Goal: Task Accomplishment & Management: Manage account settings

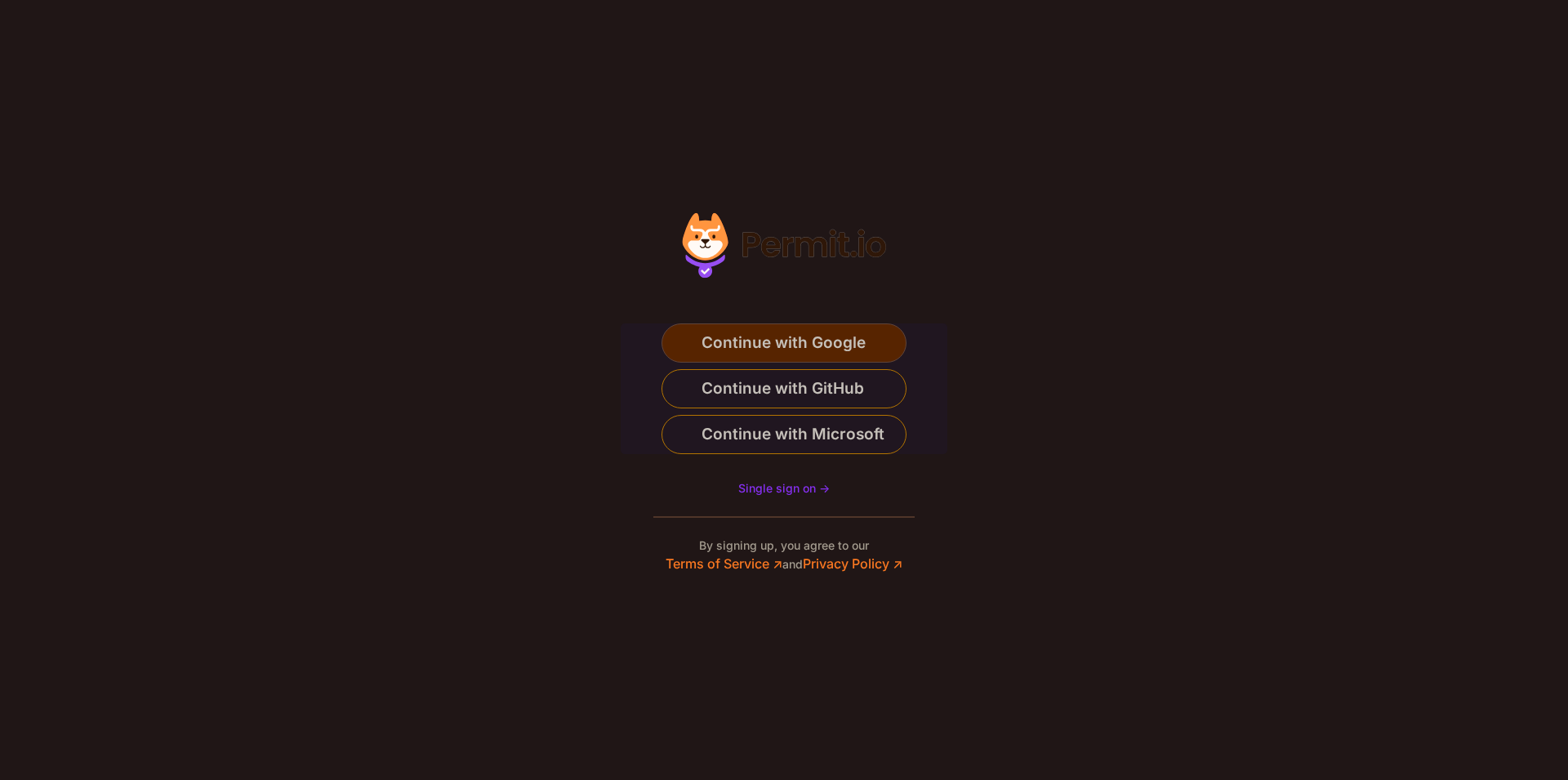
click at [788, 344] on span "Continue with Google" at bounding box center [783, 343] width 164 height 26
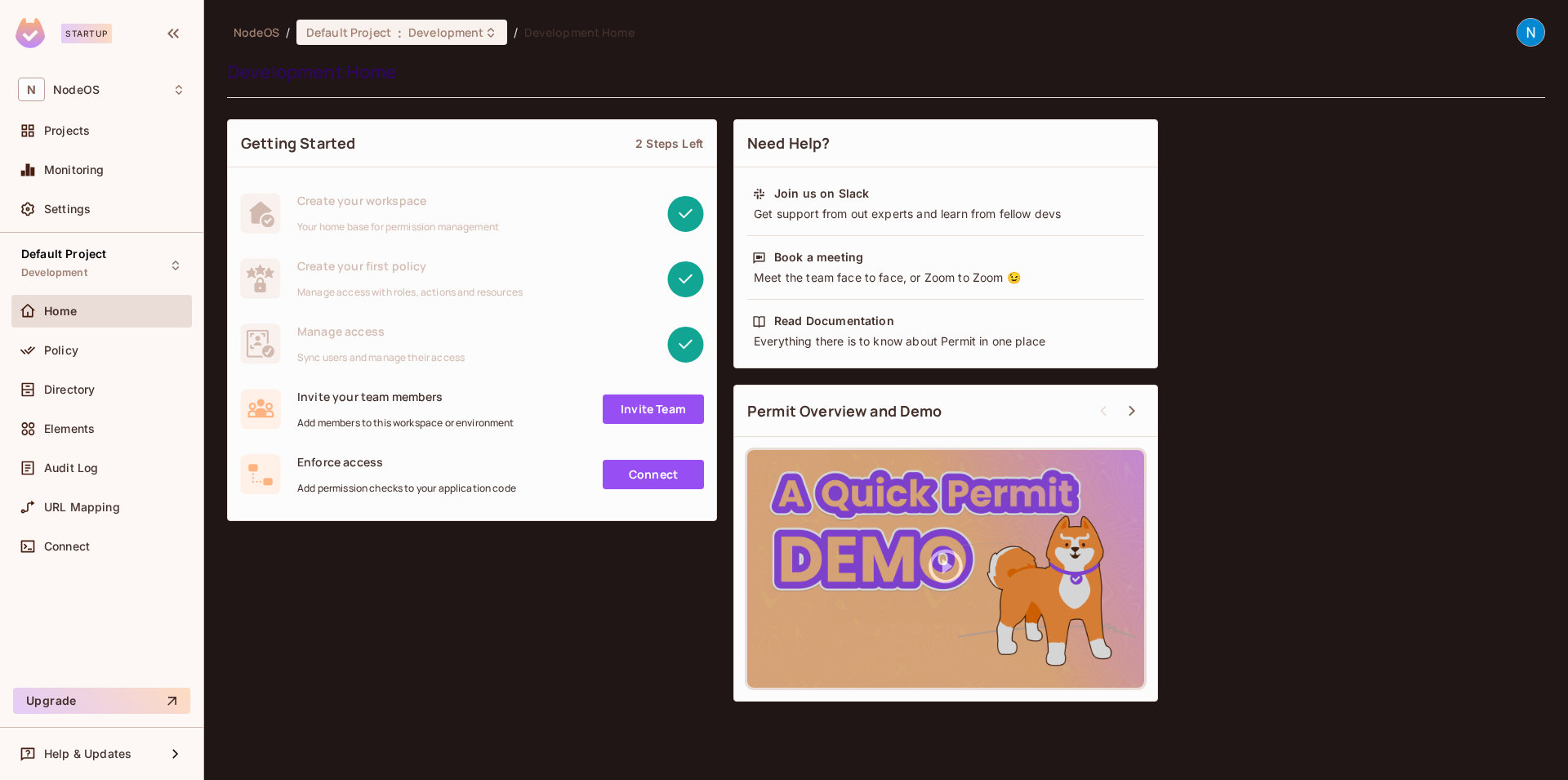
click at [667, 413] on link "Invite Team" at bounding box center [654, 409] width 101 height 30
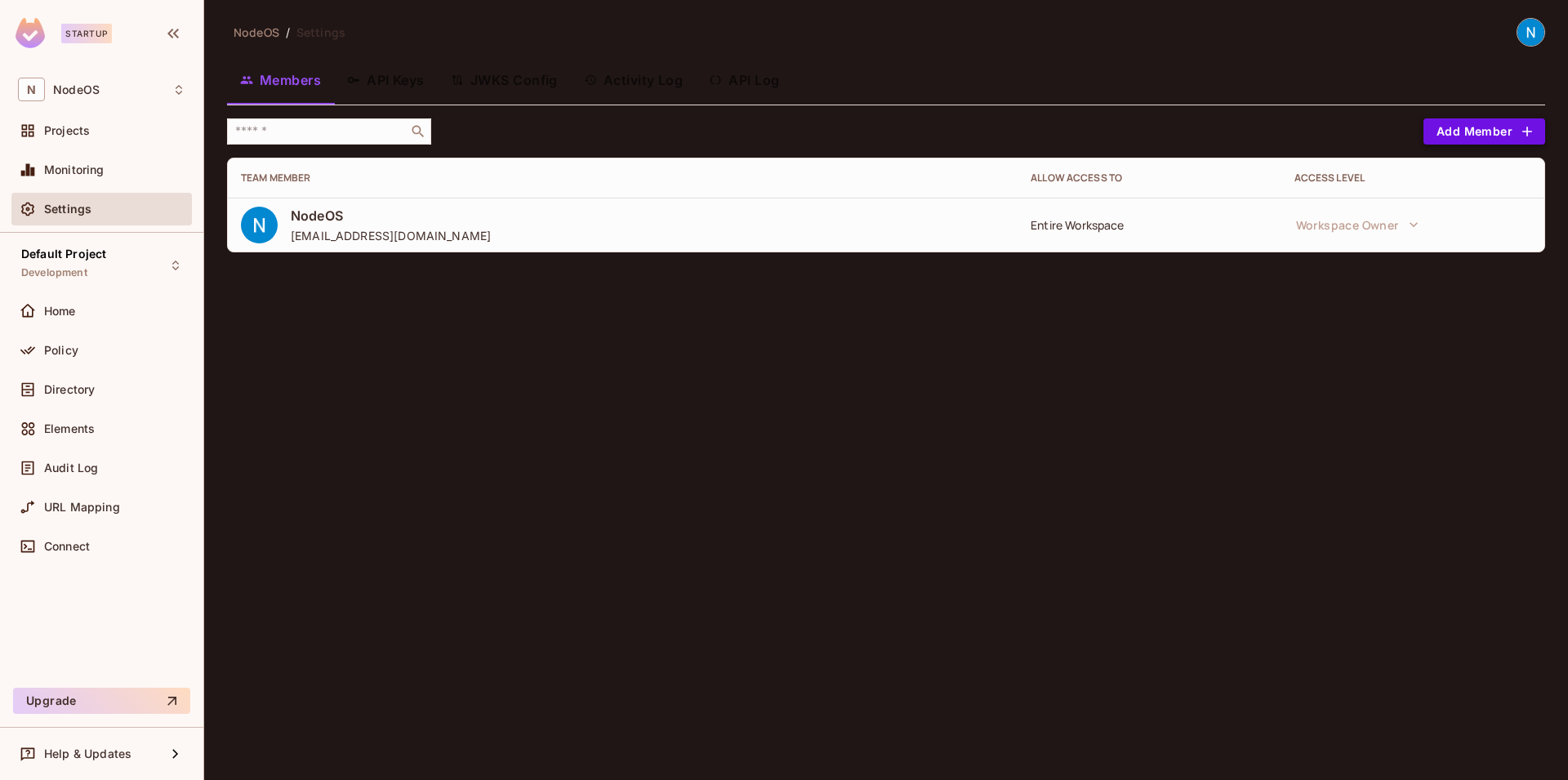
click at [1498, 125] on button "Add Member" at bounding box center [1484, 131] width 121 height 26
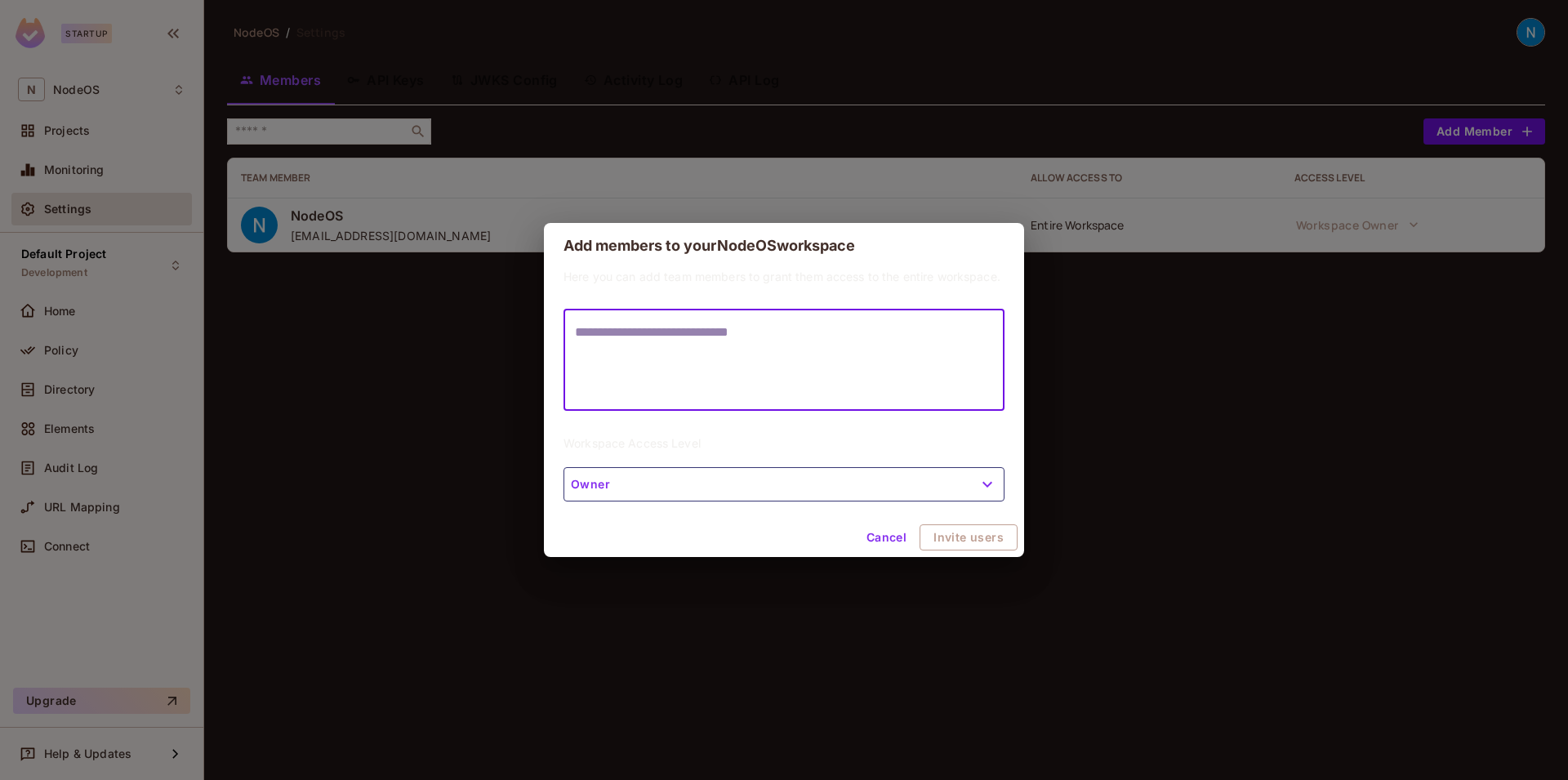
click at [723, 345] on textarea at bounding box center [784, 360] width 418 height 76
click at [713, 481] on button "Owner" at bounding box center [783, 484] width 441 height 34
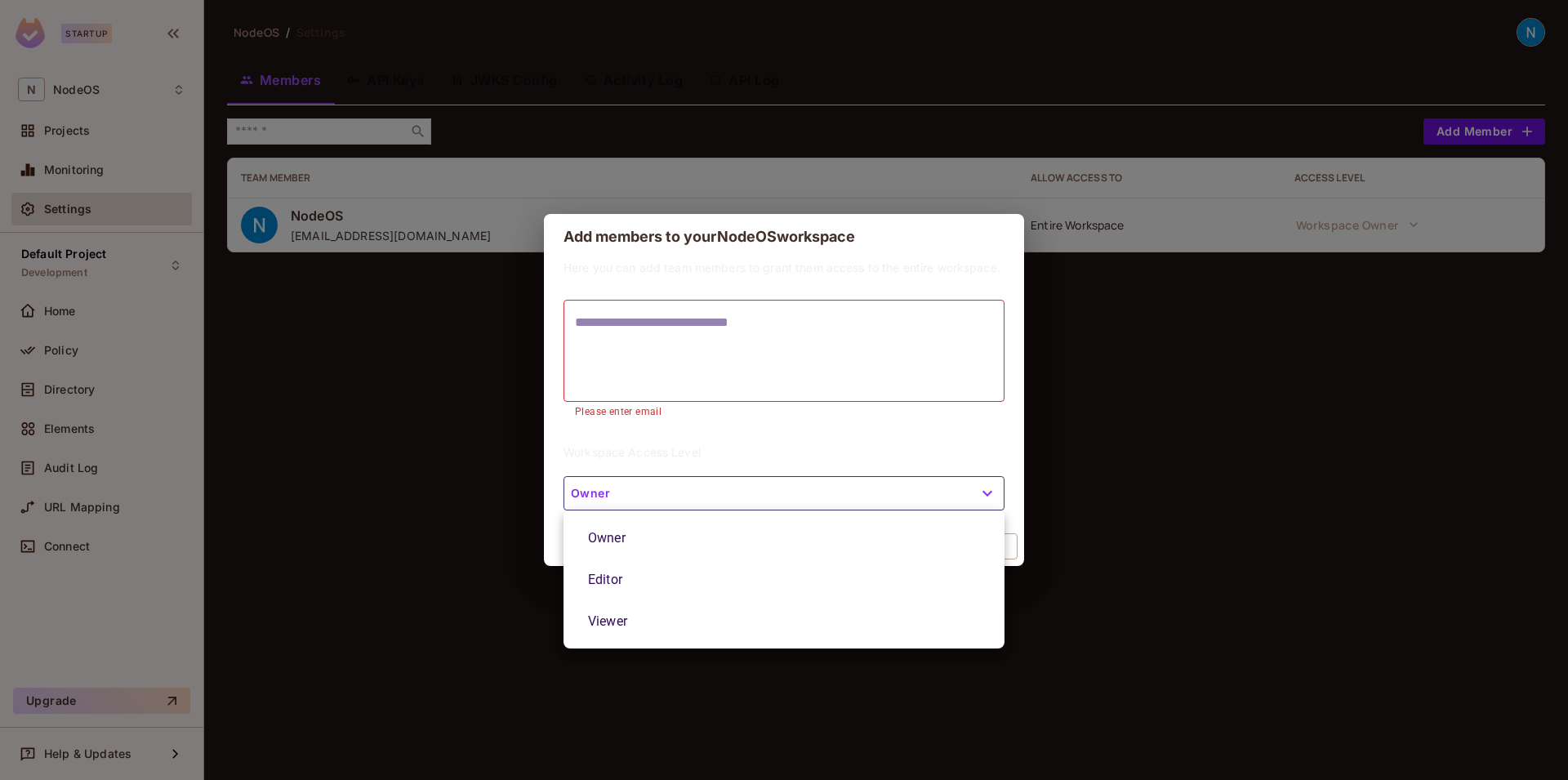
click at [666, 622] on li "Viewer" at bounding box center [783, 621] width 441 height 42
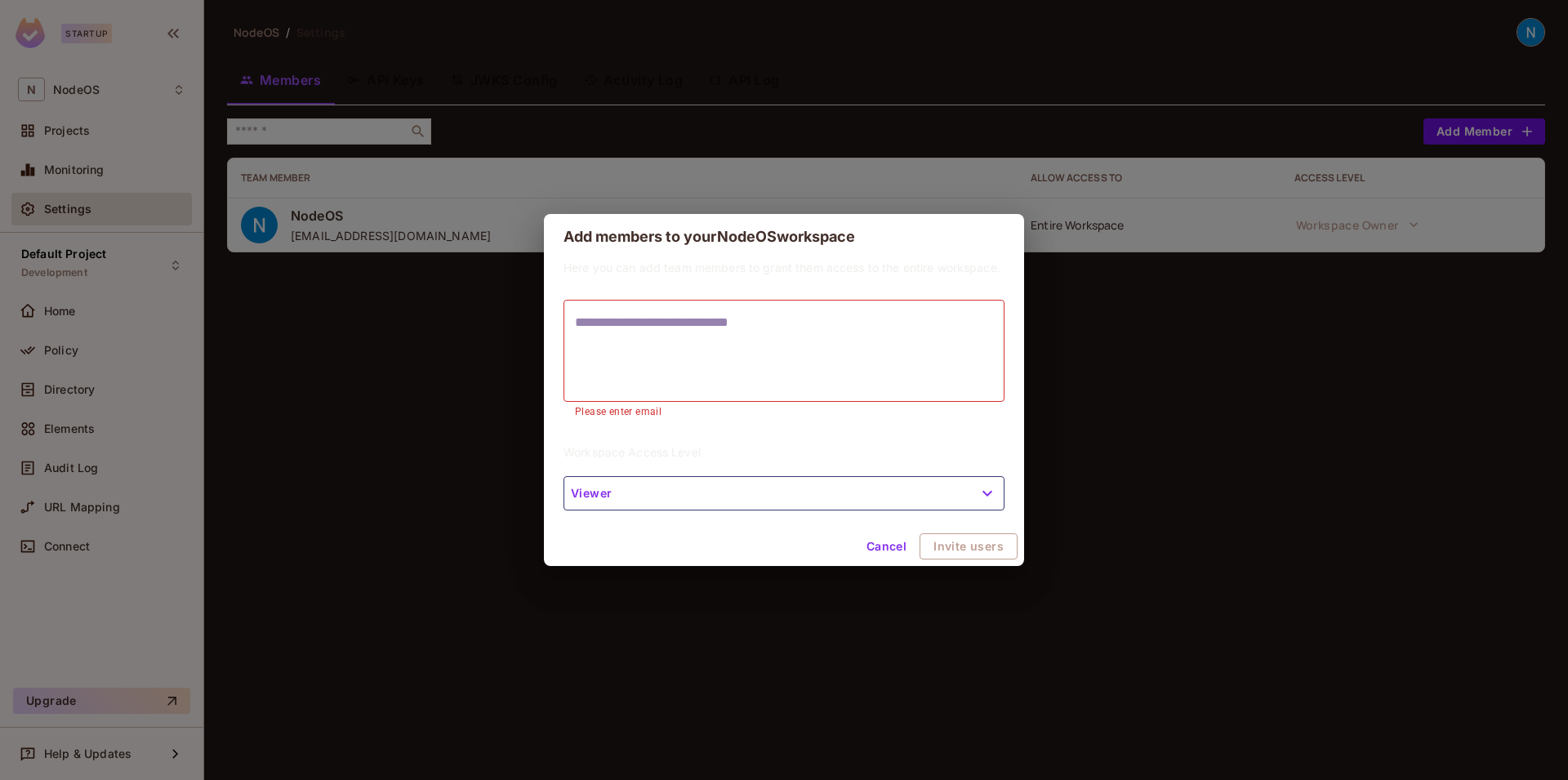
click at [693, 385] on textarea at bounding box center [784, 350] width 418 height 76
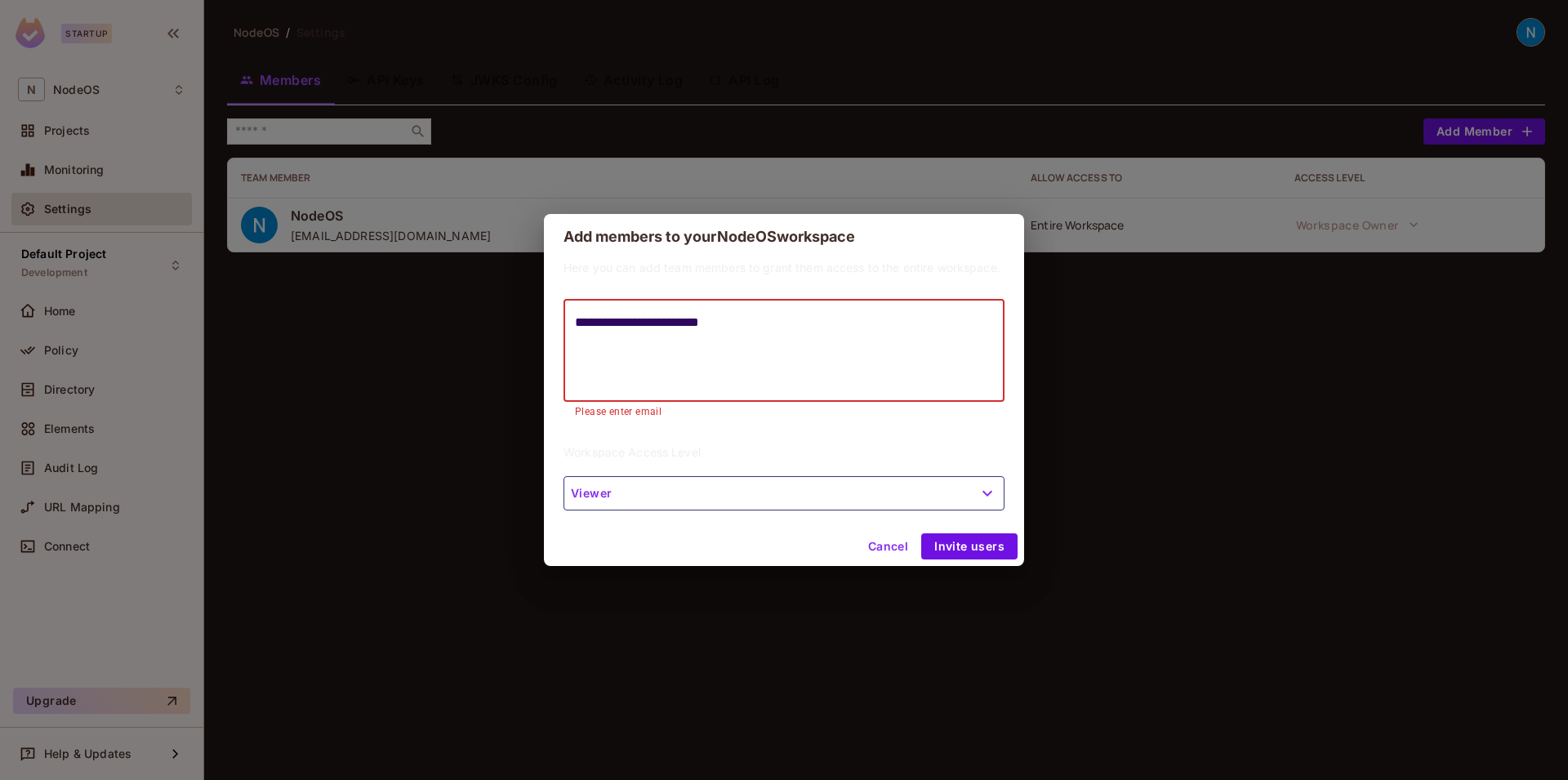
click at [605, 324] on textarea "**********" at bounding box center [784, 350] width 418 height 76
click at [832, 327] on textarea "**********" at bounding box center [784, 350] width 418 height 76
type textarea "**********"
click at [979, 544] on button "Invite users" at bounding box center [969, 546] width 97 height 26
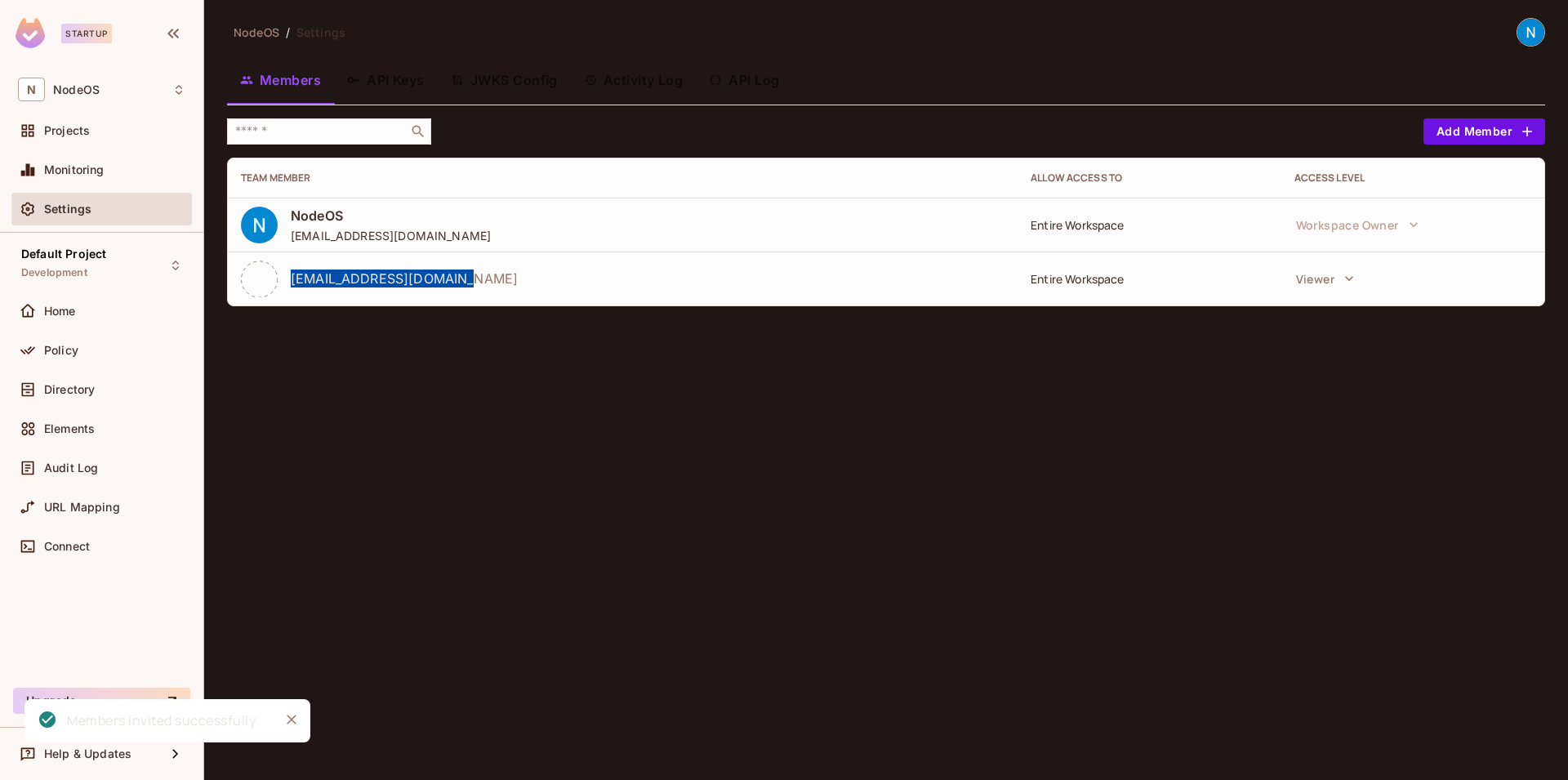
drag, startPoint x: 290, startPoint y: 276, endPoint x: 530, endPoint y: 290, distance: 240.4
click at [488, 285] on div "[EMAIL_ADDRESS][DOMAIN_NAME]" at bounding box center [622, 279] width 763 height 37
click at [530, 290] on div "[EMAIL_ADDRESS][DOMAIN_NAME]" at bounding box center [622, 279] width 763 height 37
click at [1401, 368] on div "NodeOS / Settings Members API Keys JWKS Config Activity Log API Log ​ Add Membe…" at bounding box center [885, 390] width 1364 height 780
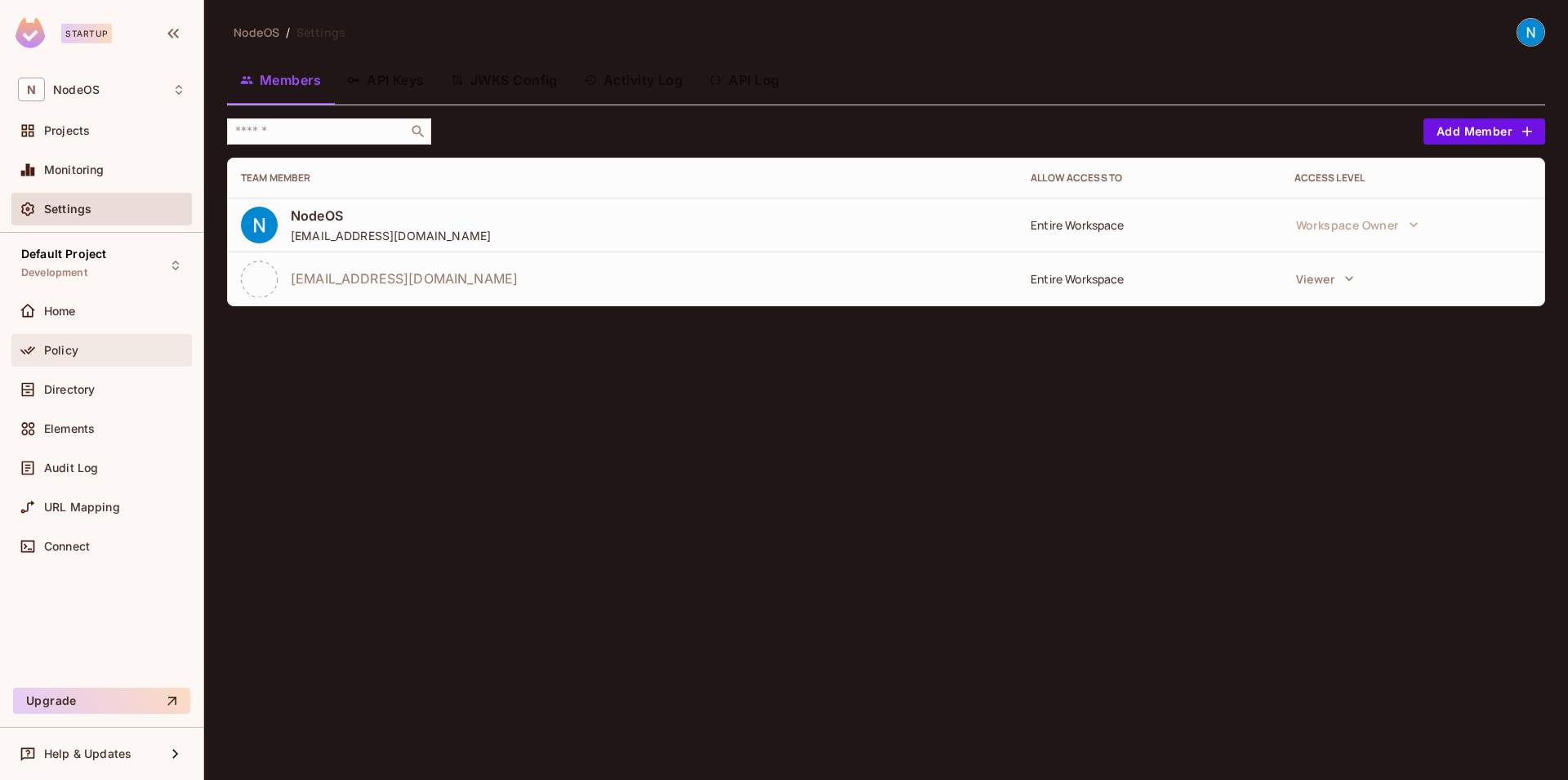
click at [107, 360] on div "Policy" at bounding box center [100, 350] width 180 height 33
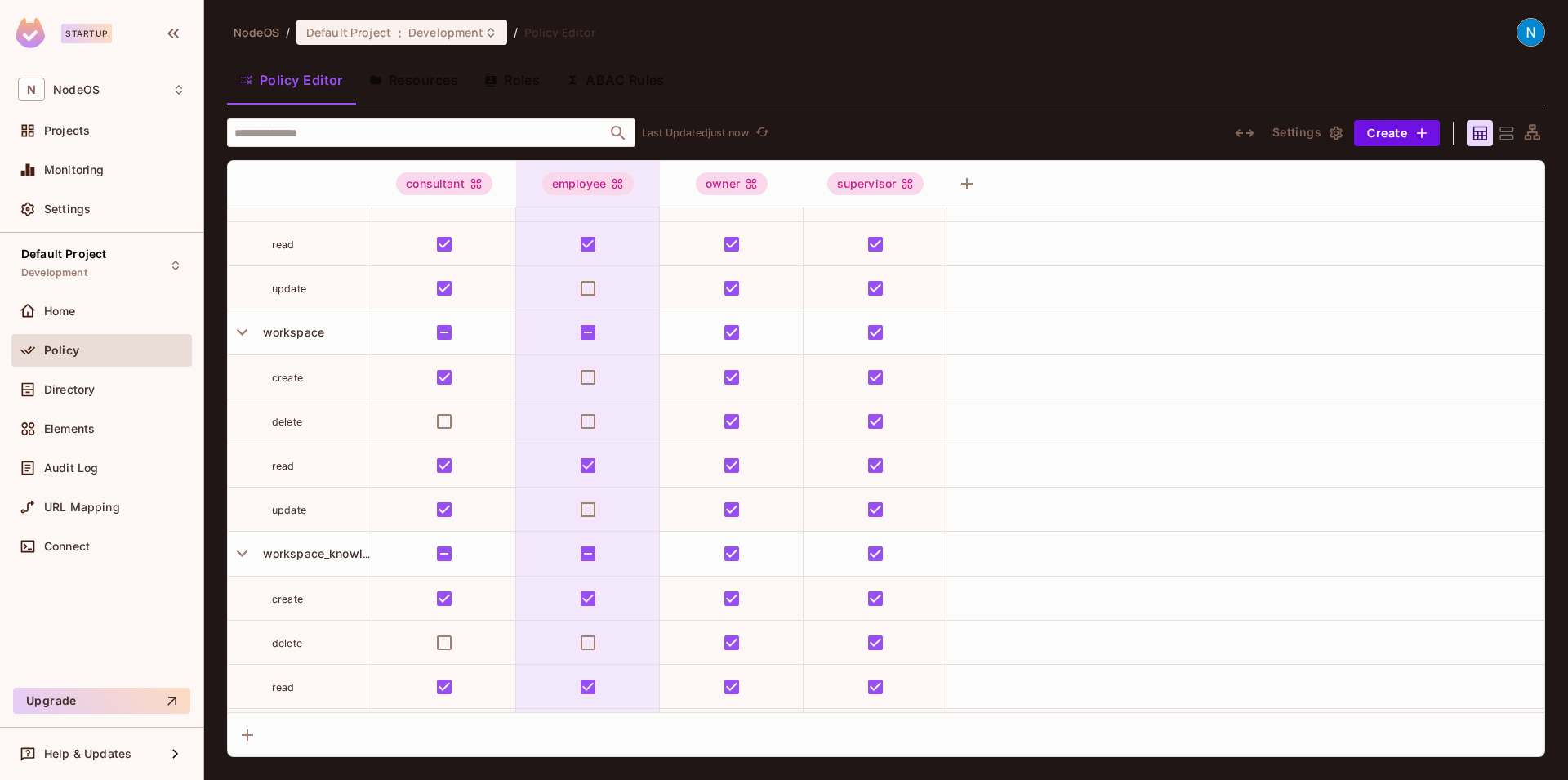
scroll to position [3087, 0]
